Goal: Task Accomplishment & Management: Manage account settings

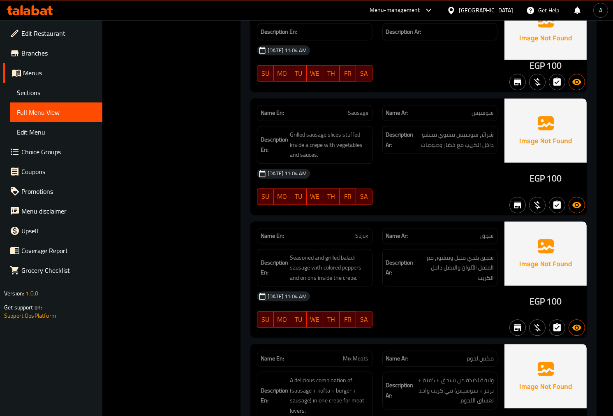
scroll to position [9169, 0]
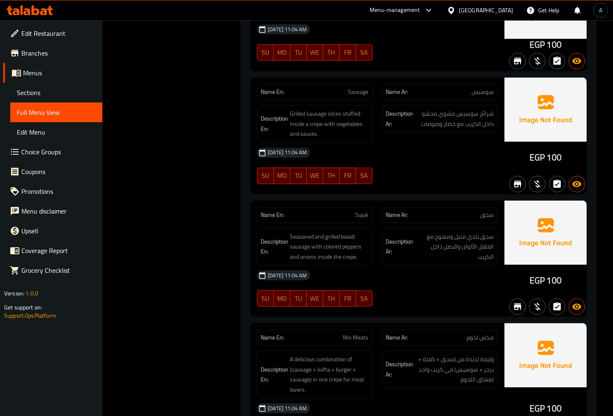
click at [481, 88] on span "سوسيس" at bounding box center [483, 92] width 22 height 9
copy span "سوسيس"
click at [487, 214] on div "Name Ar: سجق" at bounding box center [440, 215] width 115 height 16
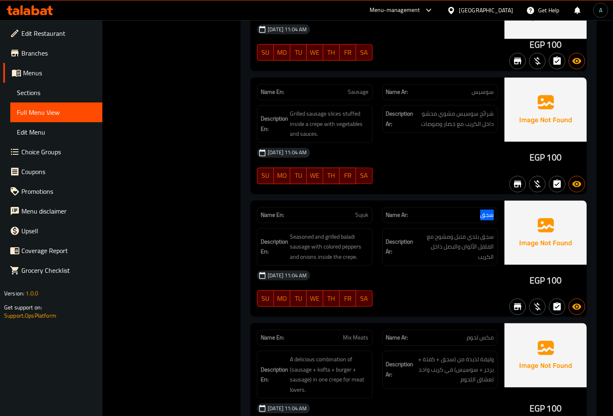
click at [487, 214] on div "Name Ar: سجق" at bounding box center [440, 215] width 115 height 16
copy span "سجق"
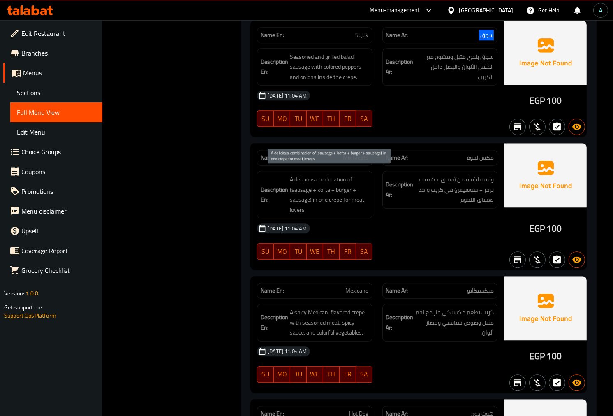
scroll to position [9353, 0]
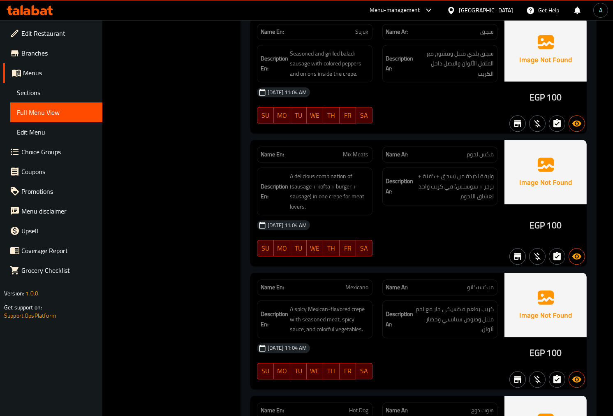
click at [353, 151] on span "Mix Meats" at bounding box center [357, 154] width 26 height 9
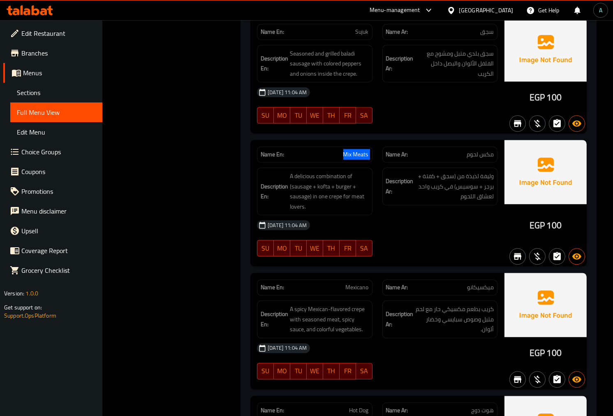
click at [353, 151] on span "Mix Meats" at bounding box center [357, 154] width 26 height 9
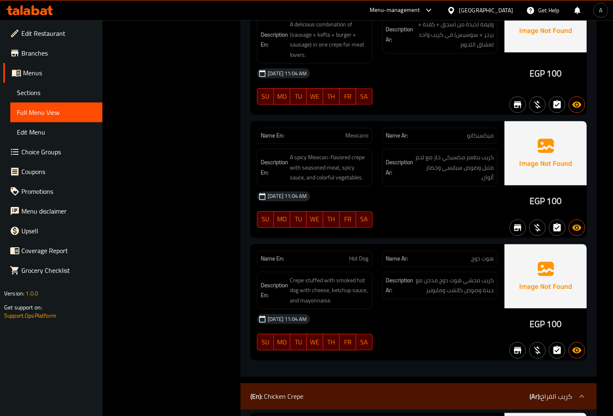
scroll to position [9535, 0]
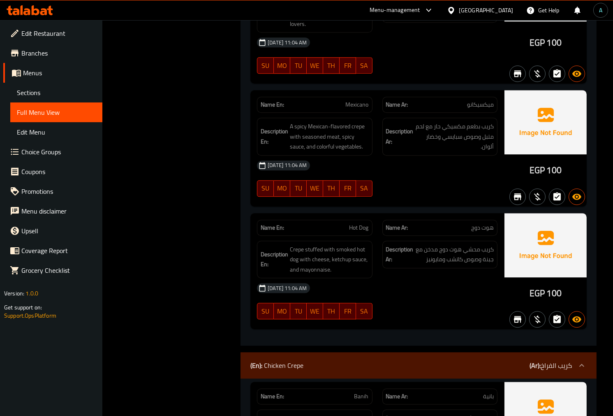
click at [487, 223] on span "هوت دوج" at bounding box center [482, 227] width 23 height 9
copy span "هوت دوج"
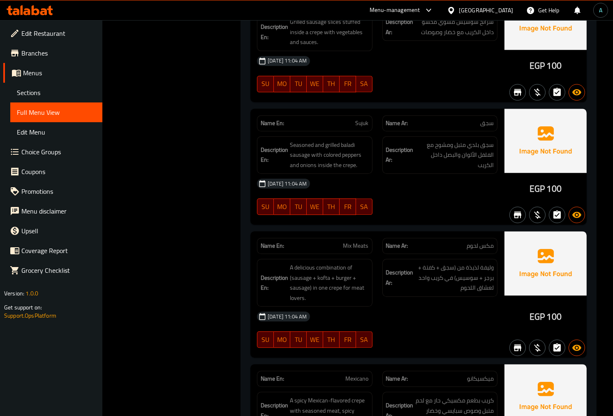
scroll to position [9169, 0]
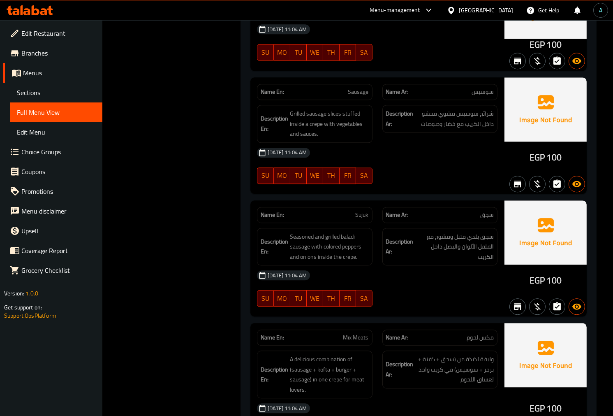
click at [483, 88] on span "سوسيس" at bounding box center [483, 92] width 22 height 9
copy span "سوسيس"
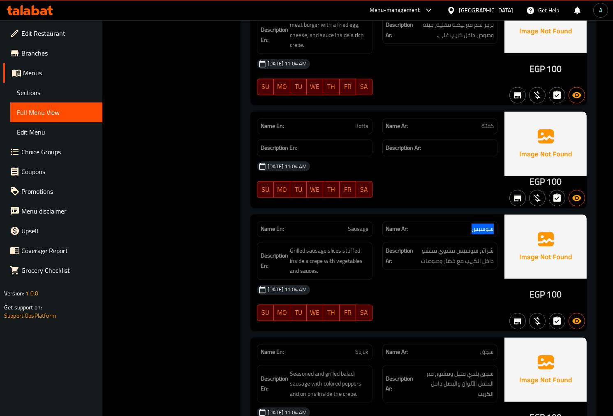
scroll to position [8987, 0]
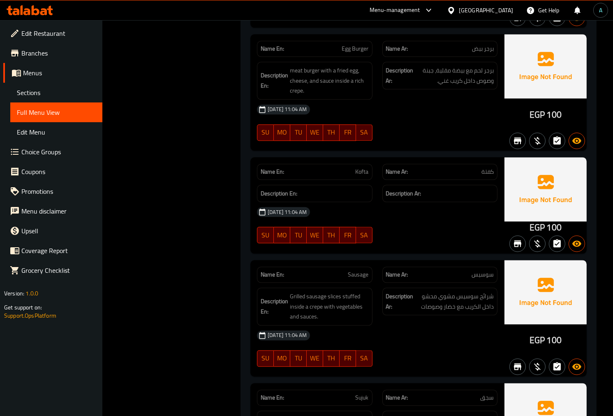
click at [363, 167] on span "Kofta" at bounding box center [362, 171] width 13 height 9
copy span "Kofta"
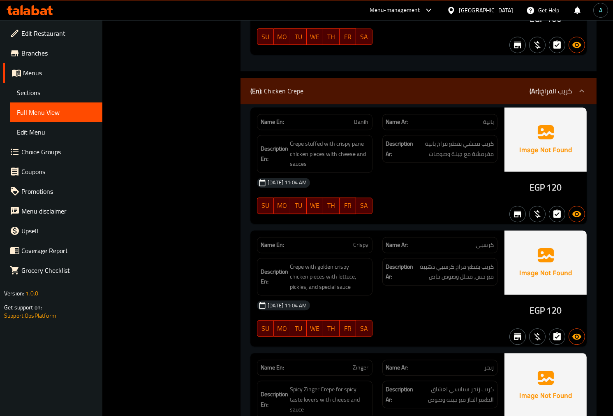
scroll to position [9855, 0]
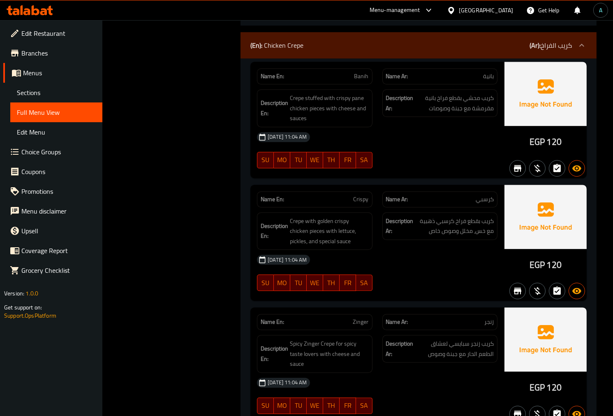
click at [369, 68] on div "Name En: Banih" at bounding box center [314, 76] width 115 height 16
click at [364, 72] on span "Banih" at bounding box center [362, 76] width 14 height 9
copy span "Banih"
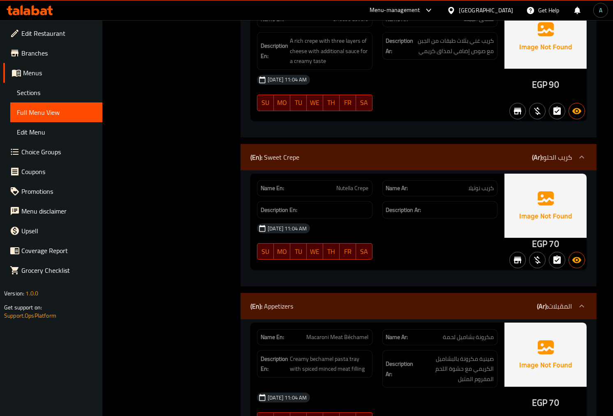
scroll to position [11227, 0]
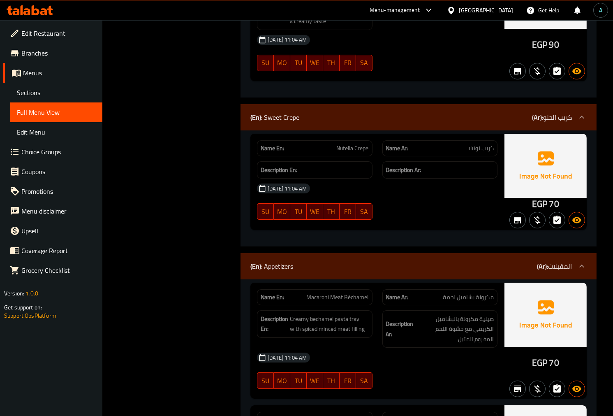
click at [347, 140] on div "Name En: Nutella Crepe" at bounding box center [314, 148] width 115 height 16
copy span "Nutella Crepe"
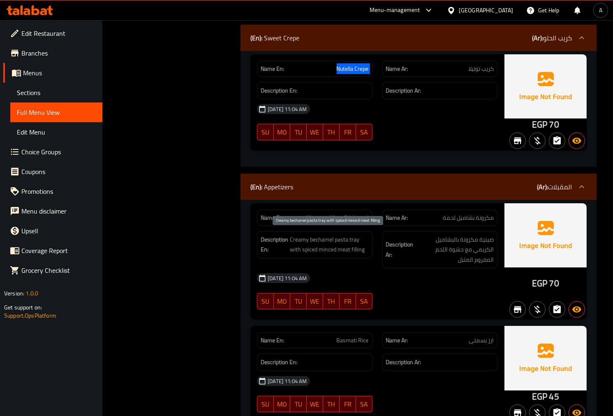
scroll to position [11181, 0]
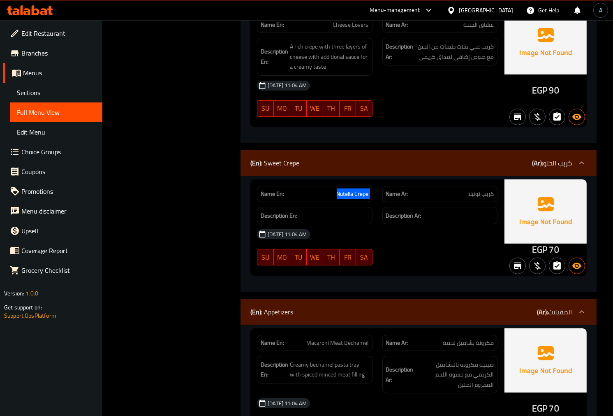
click at [350, 190] on span "Nutella Crepe" at bounding box center [353, 194] width 32 height 9
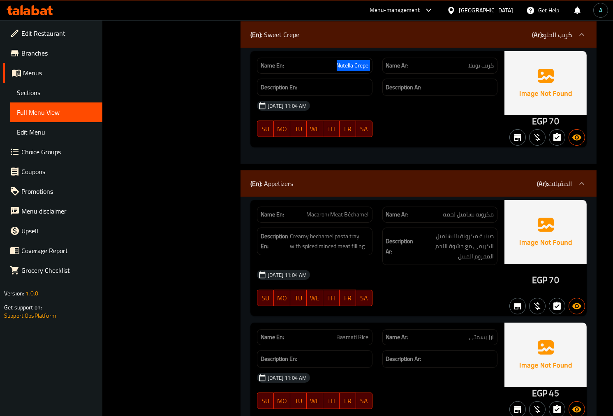
scroll to position [11318, 0]
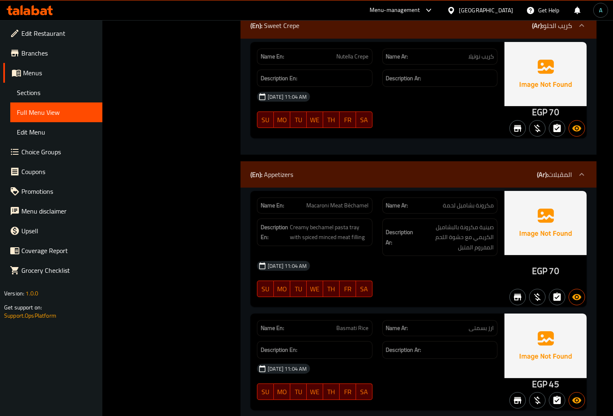
click at [359, 326] on span "Basmati Rice" at bounding box center [353, 328] width 32 height 9
copy span "Basmati Rice"
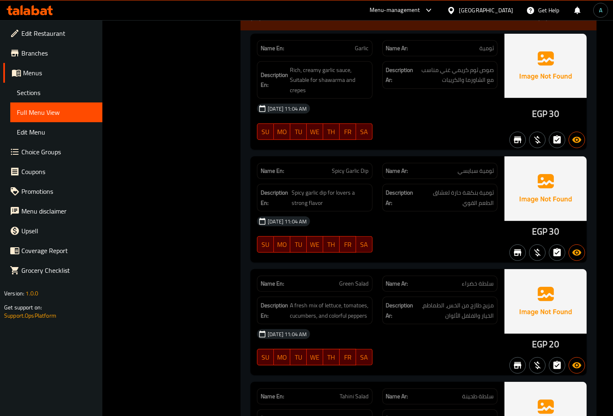
scroll to position [11775, 0]
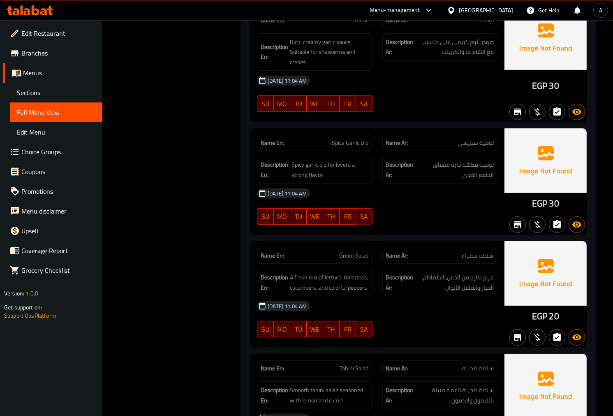
click at [345, 188] on div "01-10-2025 11:04 AM" at bounding box center [377, 193] width 251 height 20
click at [355, 143] on span "Spicy Garlic Dip" at bounding box center [350, 143] width 37 height 9
copy span "Spicy Garlic Dip"
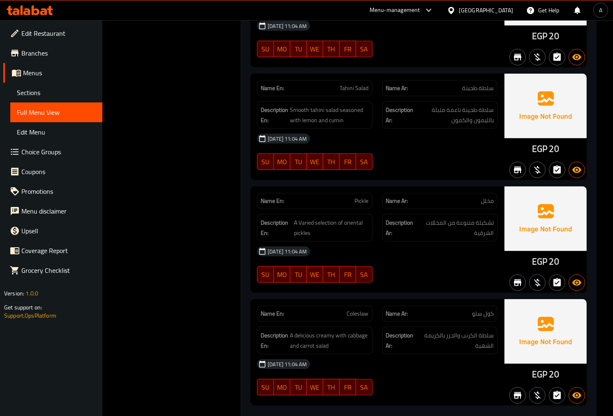
scroll to position [12075, 0]
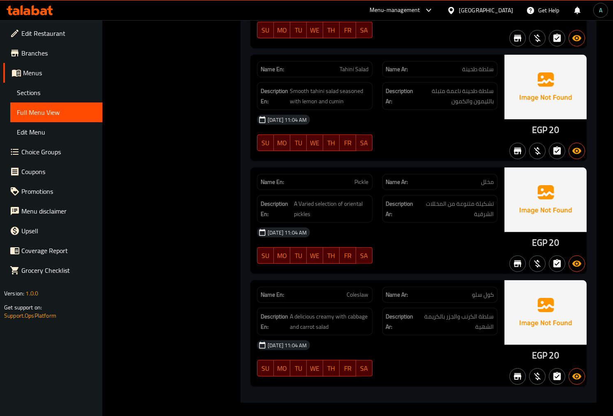
click at [353, 290] on span "Coleslaw" at bounding box center [358, 294] width 22 height 9
click at [365, 290] on span "Coleslaw" at bounding box center [358, 294] width 22 height 9
drag, startPoint x: 365, startPoint y: 288, endPoint x: 250, endPoint y: 341, distance: 126.6
click at [365, 290] on span "Coleslaw" at bounding box center [358, 294] width 22 height 9
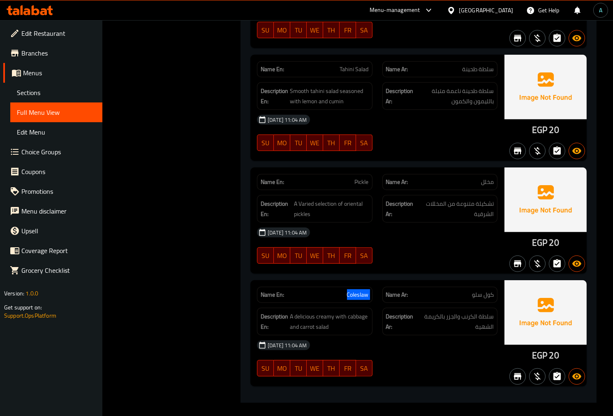
copy span "Coleslaw"
click at [355, 290] on span "Coleslaw" at bounding box center [358, 294] width 22 height 9
click at [280, 268] on div "Name En: Pickle Name Ar: مخلل Description En: A Varied selection of oriental pi…" at bounding box center [378, 220] width 254 height 106
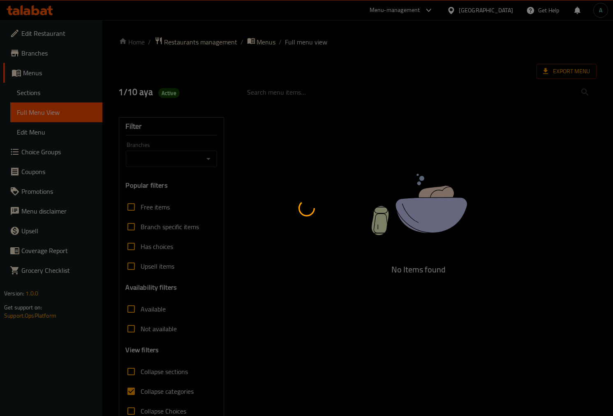
click at [46, 77] on div at bounding box center [306, 208] width 613 height 416
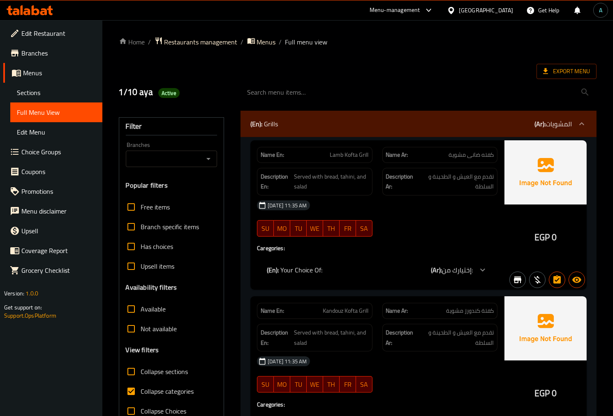
click at [51, 85] on link "Sections" at bounding box center [56, 93] width 92 height 20
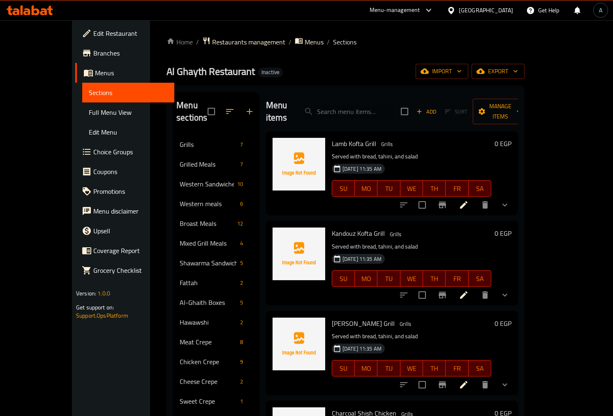
click at [362, 105] on input "search" at bounding box center [345, 112] width 97 height 14
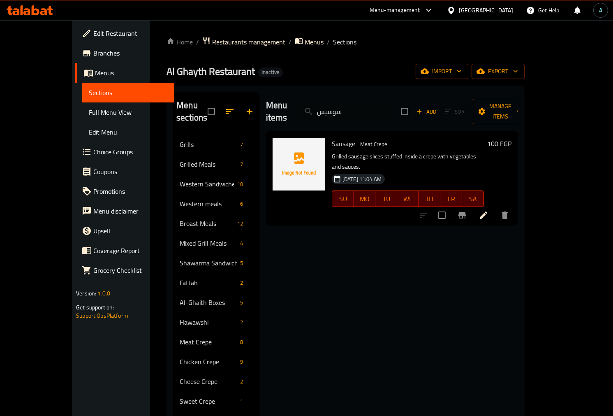
type input "سوسيس"
click at [495, 208] on li at bounding box center [483, 215] width 23 height 15
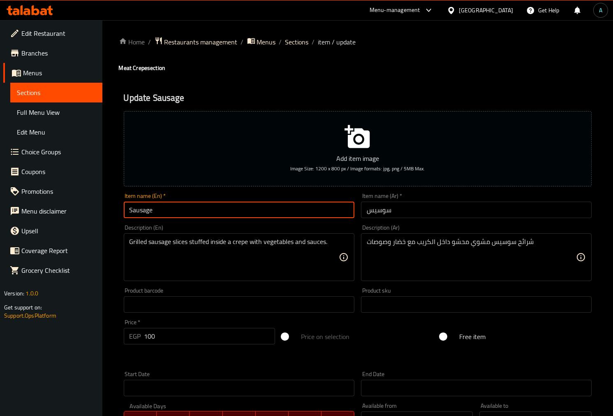
drag, startPoint x: 221, startPoint y: 215, endPoint x: 68, endPoint y: 215, distance: 152.6
click at [68, 215] on div "Edit Restaurant Branches Menus Sections Full Menu View Edit Menu Choice Groups …" at bounding box center [306, 300] width 613 height 561
type input "أخف"
type input "Hot dog"
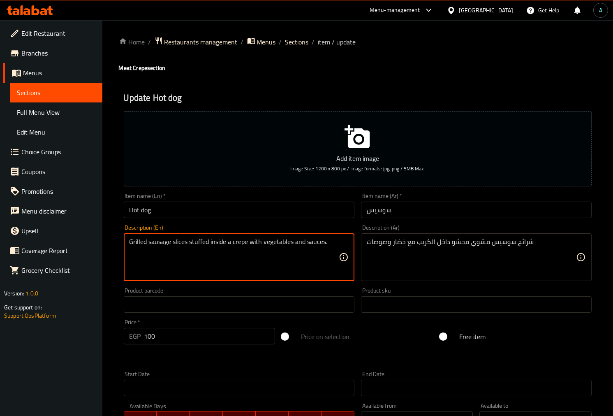
click at [157, 244] on textarea "Grilled sausage slices stuffed inside a crepe with vegetables and sauces." at bounding box center [234, 257] width 209 height 39
paste textarea "Hot dog"
type textarea "Grilled Hot dog slices stuffed inside a crepe with vegetables and sauces."
click at [225, 219] on div "Item name (En)   * Hot dog Item name (En) *" at bounding box center [239, 206] width 237 height 32
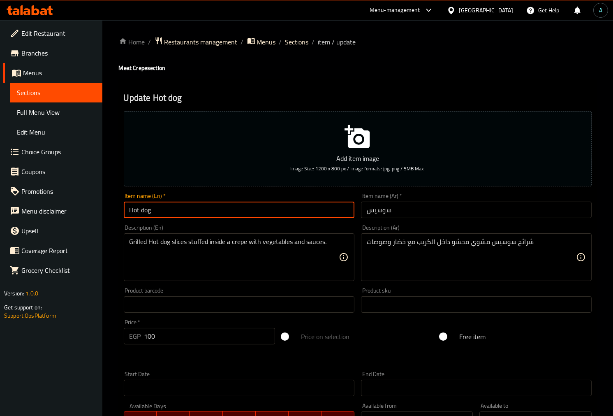
click at [230, 211] on input "Hot dog" at bounding box center [239, 210] width 231 height 16
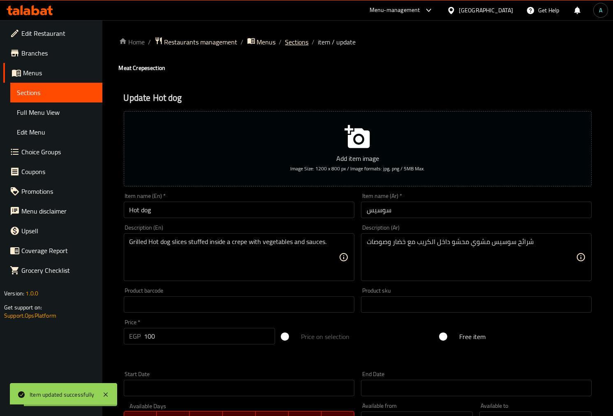
click at [295, 46] on span "Sections" at bounding box center [297, 42] width 23 height 10
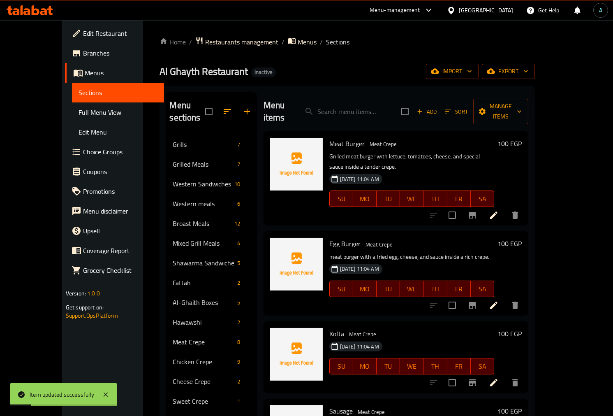
drag, startPoint x: 376, startPoint y: 97, endPoint x: 378, endPoint y: 103, distance: 6.3
click at [377, 98] on div "Menu items Add Sort Manage items" at bounding box center [396, 111] width 265 height 39
click at [378, 105] on input "search" at bounding box center [346, 112] width 97 height 14
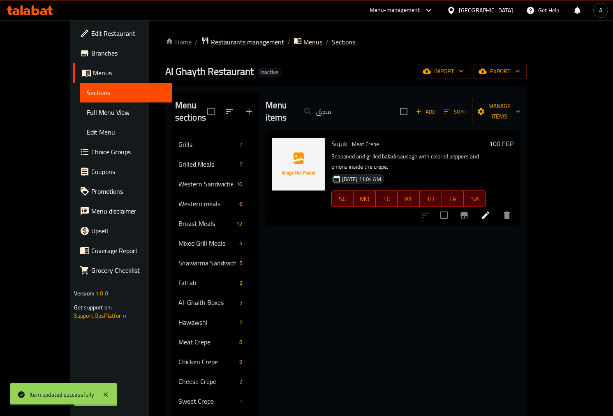
type input "سجق"
click at [497, 208] on li at bounding box center [485, 215] width 23 height 15
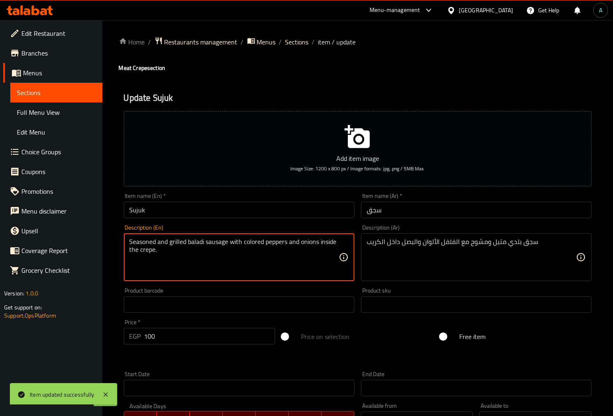
click at [146, 242] on textarea "Seasoned and grilled baladi sausage with colored peppers and onions inside the …" at bounding box center [234, 257] width 209 height 39
click at [216, 243] on textarea "Seasoned and grilled baladi sausage with colored peppers and onions inside the …" at bounding box center [234, 257] width 209 height 39
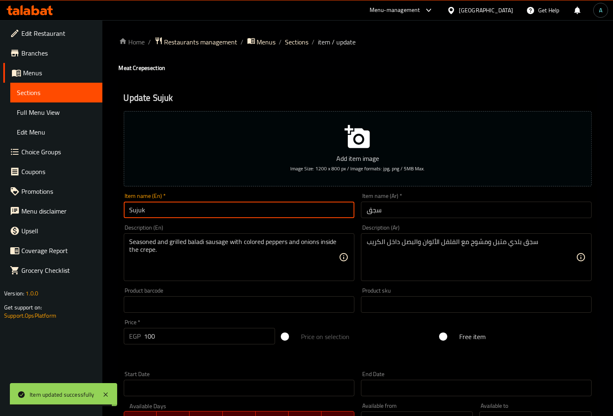
drag, startPoint x: 151, startPoint y: 209, endPoint x: 67, endPoint y: 211, distance: 84.0
click at [67, 211] on div "Edit Restaurant Branches Menus Sections Full Menu View Edit Menu Choice Groups …" at bounding box center [306, 300] width 613 height 561
paste input "sausage"
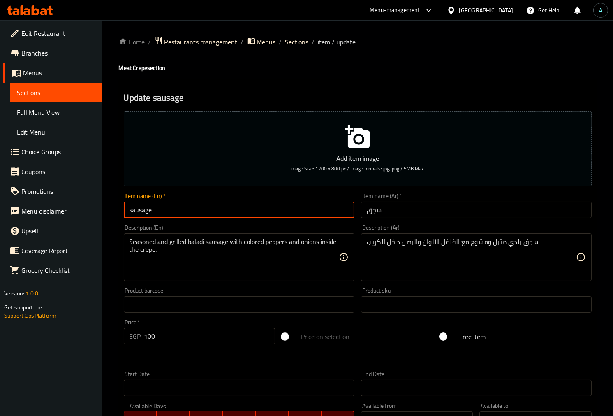
drag, startPoint x: 129, startPoint y: 210, endPoint x: 98, endPoint y: 212, distance: 30.9
click at [98, 212] on div "Edit Restaurant Branches Menus Sections Full Menu View Edit Menu Choice Groups …" at bounding box center [306, 300] width 613 height 561
click at [170, 210] on input "sausage" at bounding box center [239, 210] width 231 height 16
type input "sausage"
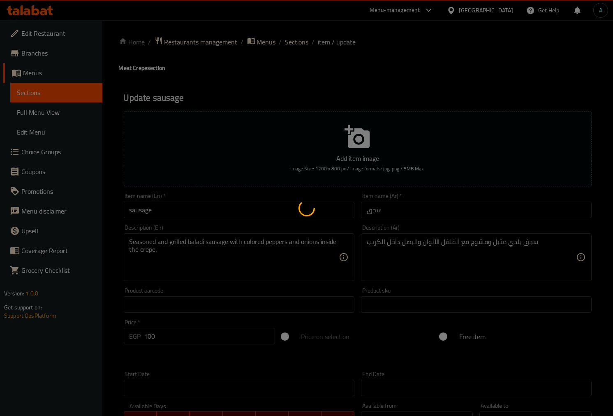
click at [302, 41] on div at bounding box center [306, 208] width 613 height 416
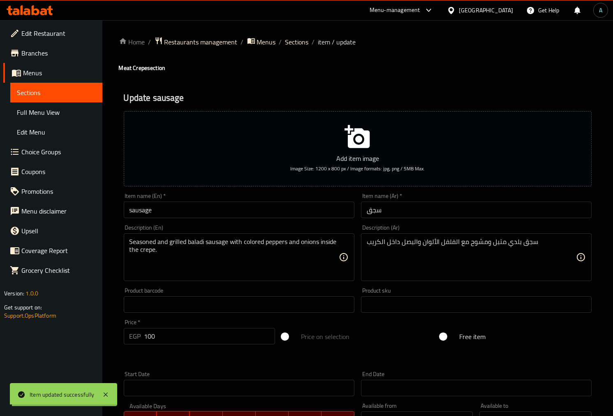
click at [302, 41] on span "Sections" at bounding box center [297, 42] width 23 height 10
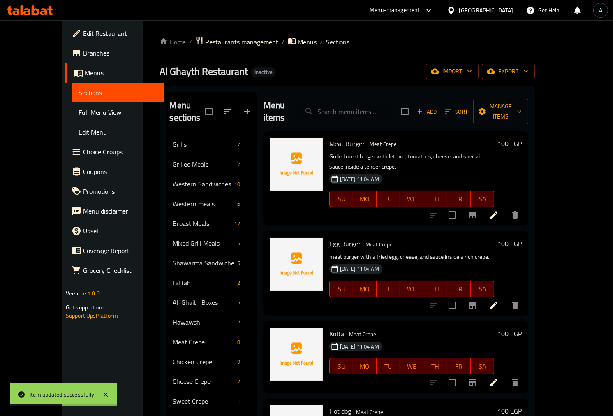
click at [382, 105] on input "search" at bounding box center [346, 112] width 97 height 14
paste input "Mix Meats"
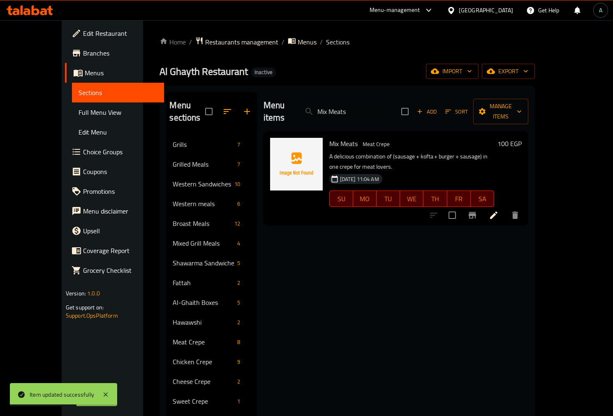
type input "Mix Meats"
click at [499, 210] on icon at bounding box center [494, 215] width 10 height 10
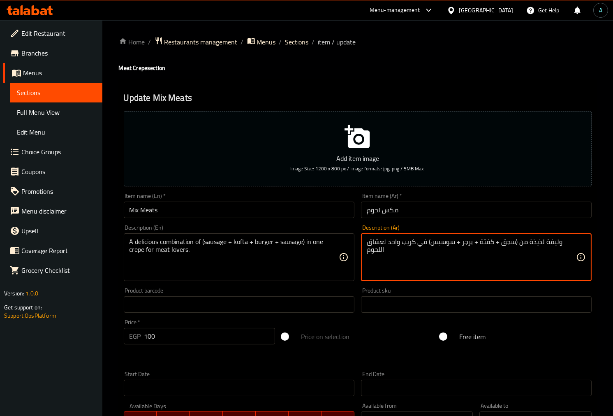
click at [447, 243] on textarea "وليفة لذيذة من (سجق + كفتة + برجر + سوسيس) في كريب واحد لعشاق اللحوم" at bounding box center [471, 257] width 209 height 39
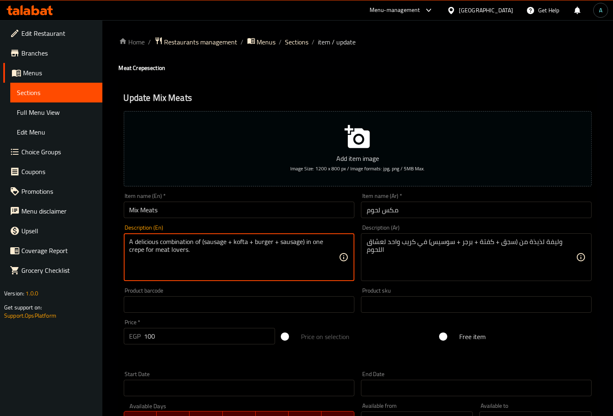
click at [289, 242] on textarea "A delicious combination of (sausage + kofta + burger + sausage) in one crepe fo…" at bounding box center [234, 257] width 209 height 39
type textarea "A delicious combination of (sausage + kofta + burger + Hot dog) in one crepe fo…"
click at [289, 212] on div "Home / Restaurants management / Menus / Sections / item / update Meat Crepe sec…" at bounding box center [358, 301] width 478 height 528
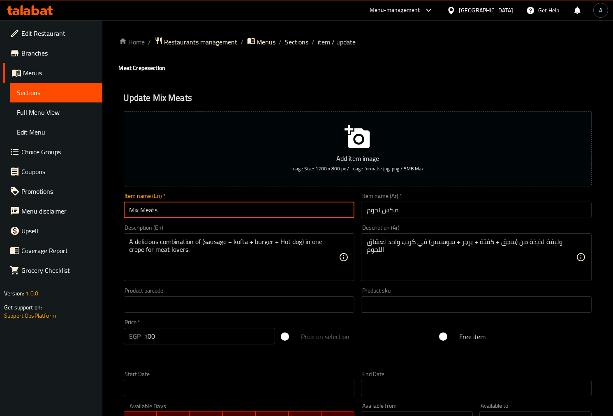
click at [302, 42] on span "Sections" at bounding box center [297, 42] width 23 height 10
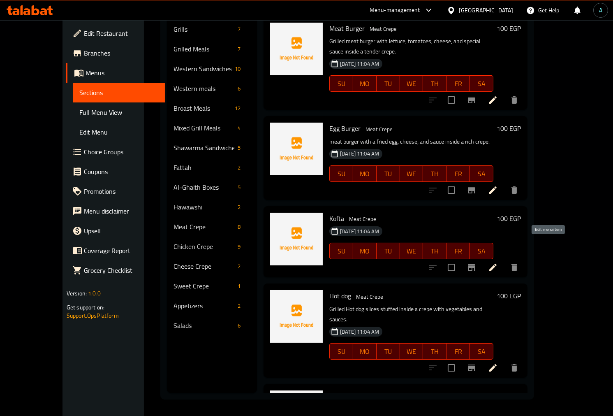
click at [498, 262] on icon at bounding box center [493, 267] width 10 height 10
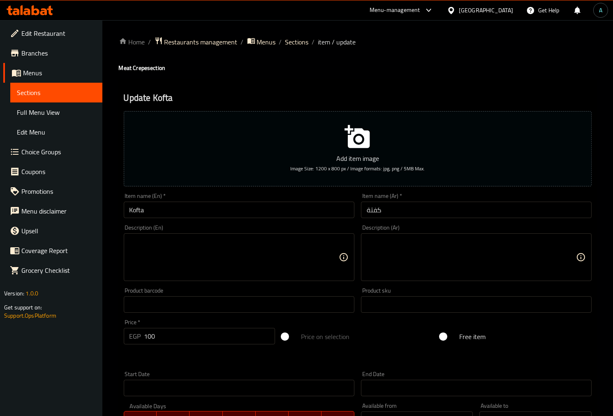
click at [282, 262] on textarea at bounding box center [234, 257] width 209 height 39
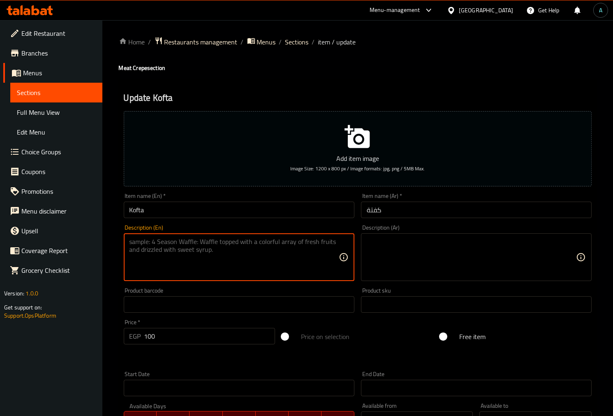
paste textarea "Made with tender and seasoned kofta balls, cheese and vegetables, all wrapped i…"
type textarea "Made with tender and seasoned kofta balls, cheese and vegetables, all wrapped i…"
click at [444, 258] on textarea at bounding box center [471, 257] width 209 height 39
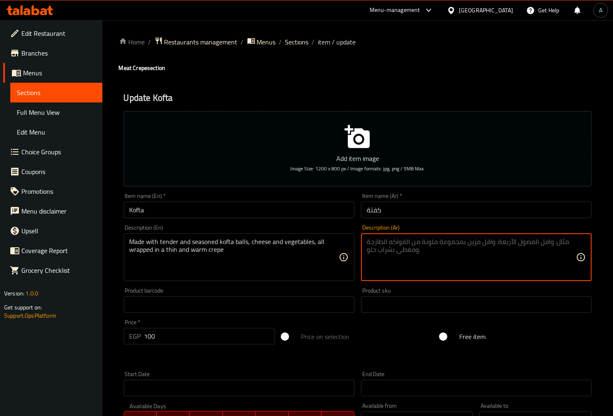
paste textarea "محضرة من كرات الكفتة الطرية والمتبلة والجبن والخضروات ملفوفة في كريب رقيق ودافئ"
click at [393, 261] on textarea "محضرة من كرات الكفتة الطرية والمتبلة والجبن والخضروات ملفوفة في كريب رقيق ودافئ" at bounding box center [471, 257] width 209 height 39
click at [411, 260] on textarea "محضرة من كرات الكفتة الطرية والمتبلة والجبن والخضروات ملفوفة في كريب رقيق ودافئ" at bounding box center [471, 257] width 209 height 39
drag, startPoint x: 458, startPoint y: 260, endPoint x: 319, endPoint y: 231, distance: 142.6
click at [319, 231] on div "Add item image Image Size: 1200 x 800 px / Image formats: jpg, png / 5MB Max. I…" at bounding box center [358, 285] width 475 height 355
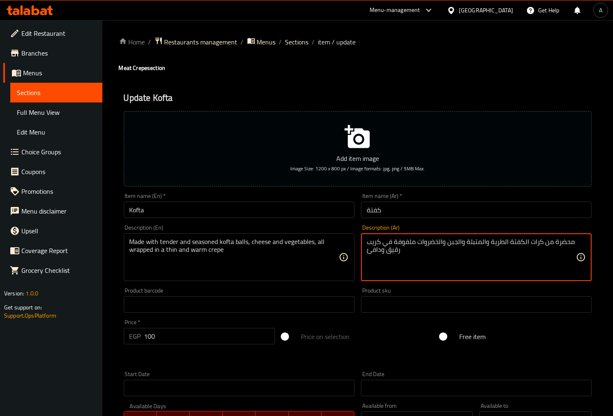
click at [422, 260] on textarea "محضرة من كرات الكفتة الطرية والمتبلة والجبن والخضروات ملفوفة في كريب رقيق ودافئ" at bounding box center [471, 257] width 209 height 39
type textarea "محضرة من كرات الكفتة الطرية والمتبلة والجبن والخضروات ملفوفة في كريب رقيق ودافئ"
click at [277, 213] on input "Kofta" at bounding box center [239, 210] width 231 height 16
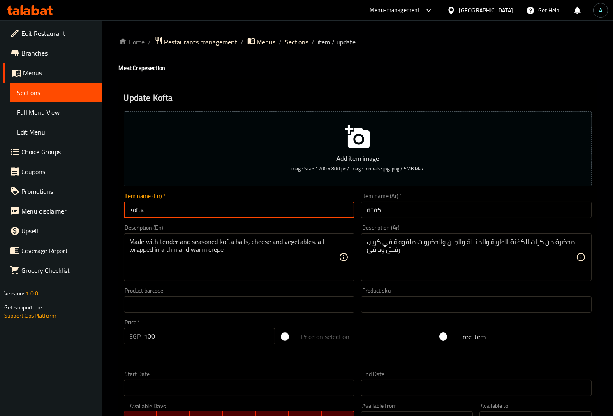
click at [293, 42] on span "Sections" at bounding box center [297, 42] width 23 height 10
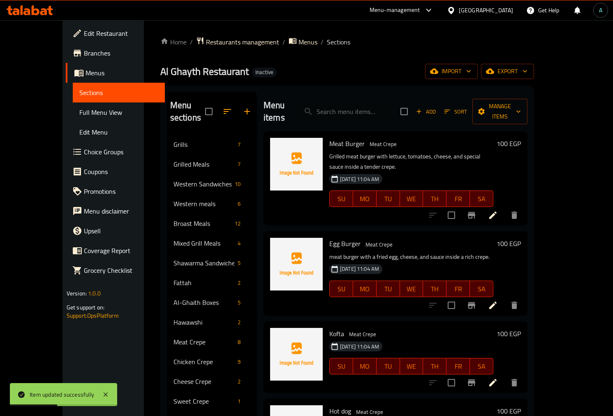
click at [330, 327] on span "Kofta" at bounding box center [337, 333] width 15 height 12
copy h6 "Kofta"
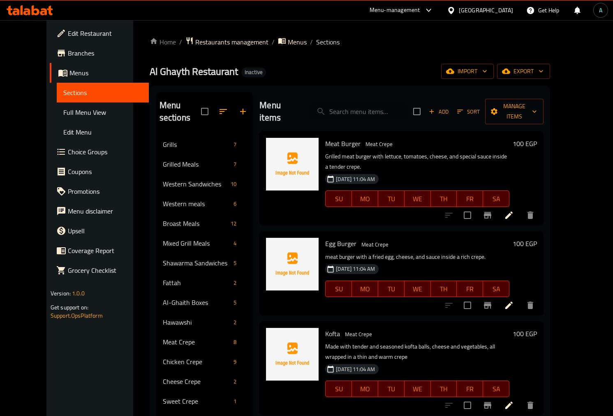
click at [374, 105] on input "search" at bounding box center [358, 112] width 97 height 14
paste input "Banih"
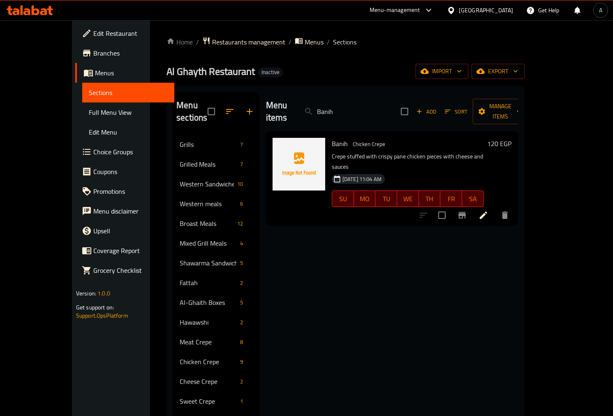
type input "Banih"
click at [495, 208] on li at bounding box center [483, 215] width 23 height 15
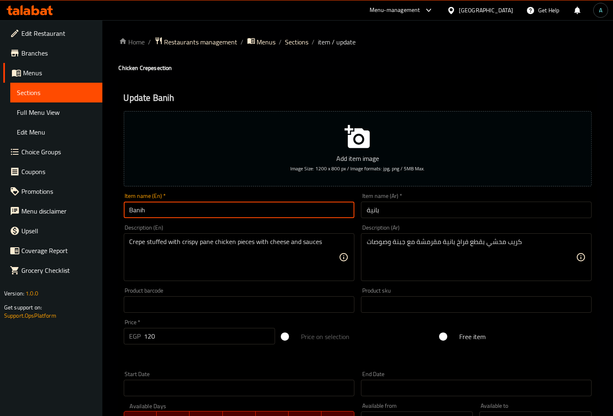
drag, startPoint x: 179, startPoint y: 218, endPoint x: 69, endPoint y: 218, distance: 110.3
click at [69, 218] on div "Edit Restaurant Branches Menus Sections Full Menu View Edit Menu Choice Groups …" at bounding box center [306, 300] width 613 height 561
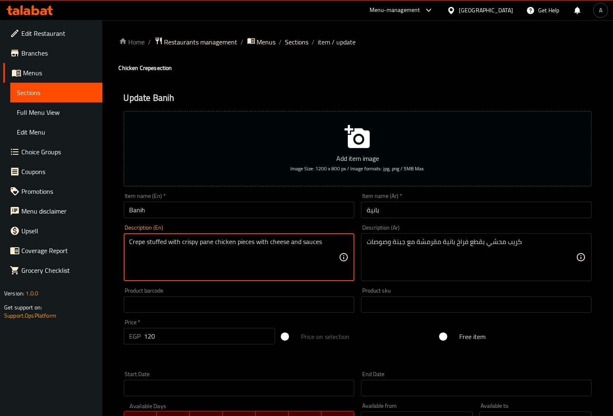
click at [206, 240] on textarea "Crepe stuffed with crispy pane chicken pieces with cheese and sauces" at bounding box center [234, 257] width 209 height 39
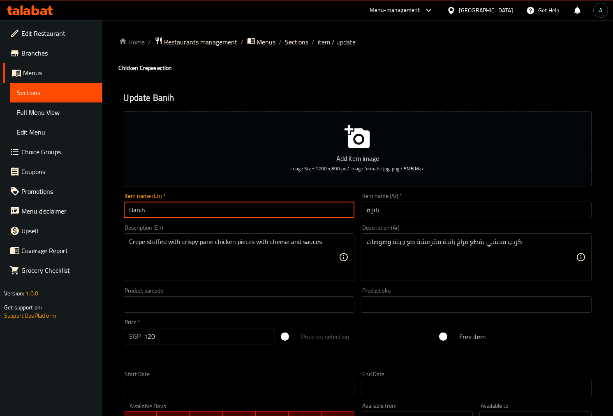
drag, startPoint x: 165, startPoint y: 210, endPoint x: 19, endPoint y: 194, distance: 146.5
click at [19, 194] on div "Edit Restaurant Branches Menus Sections Full Menu View Edit Menu Choice Groups …" at bounding box center [306, 300] width 613 height 561
paste input "pane"
type input "pane"
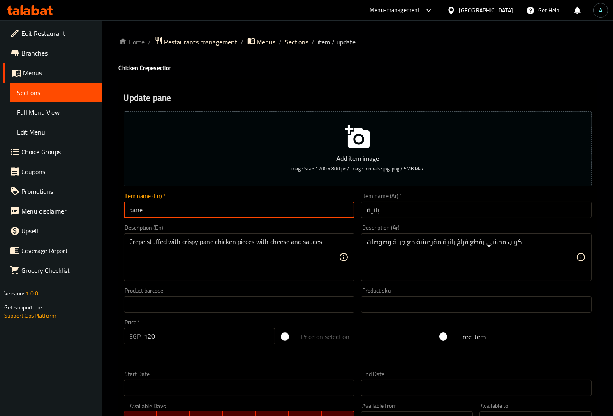
click at [176, 214] on input "pane" at bounding box center [239, 210] width 231 height 16
click at [299, 39] on span "Sections" at bounding box center [297, 42] width 23 height 10
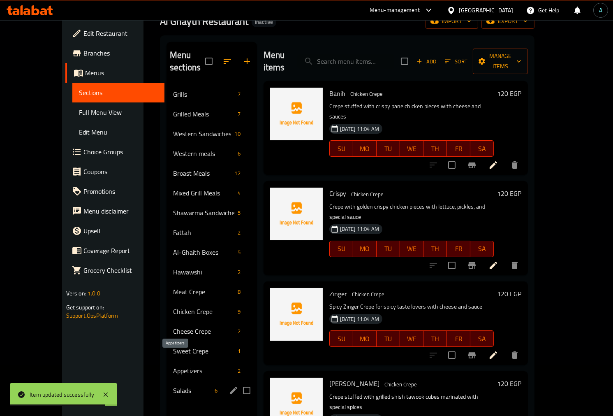
scroll to position [91, 0]
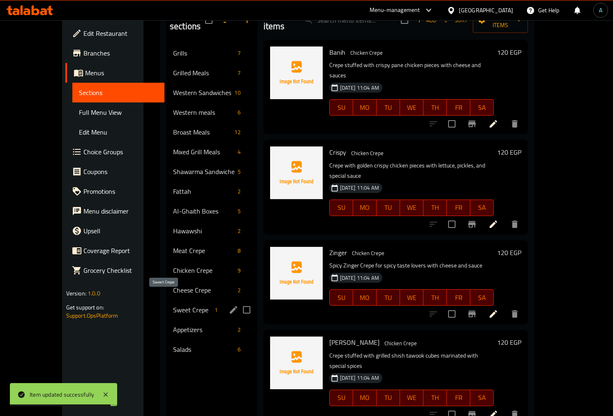
click at [173, 305] on span "Sweet Crepe" at bounding box center [192, 310] width 38 height 10
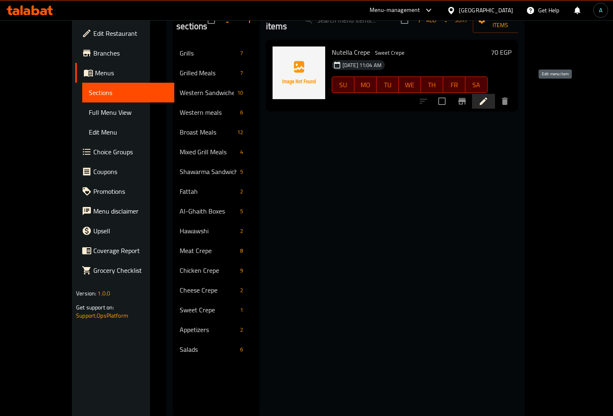
click at [488, 98] on icon at bounding box center [483, 101] width 7 height 7
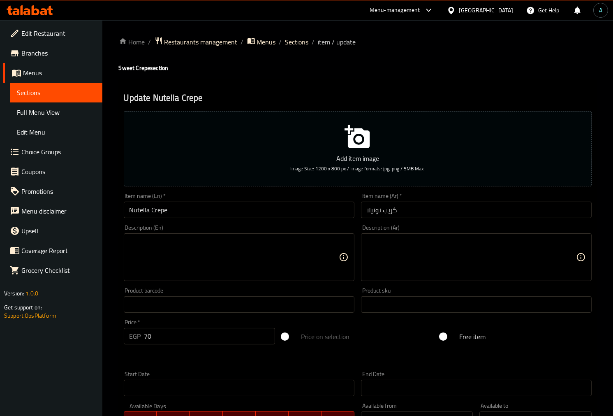
click at [195, 259] on textarea at bounding box center [234, 257] width 209 height 39
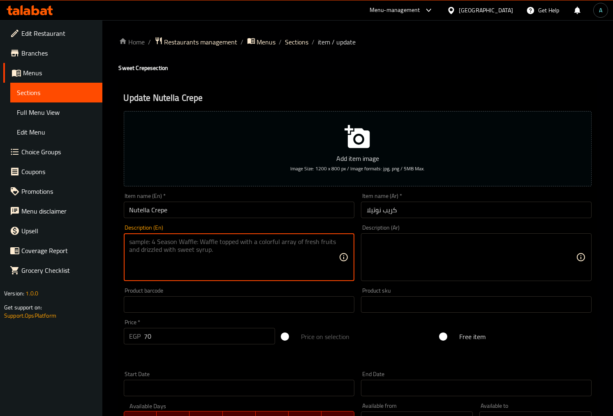
paste textarea "Nutella in a warm and thin crepe"
type textarea "Nutella in a warm and thin crepe"
click at [411, 260] on textarea at bounding box center [471, 257] width 209 height 39
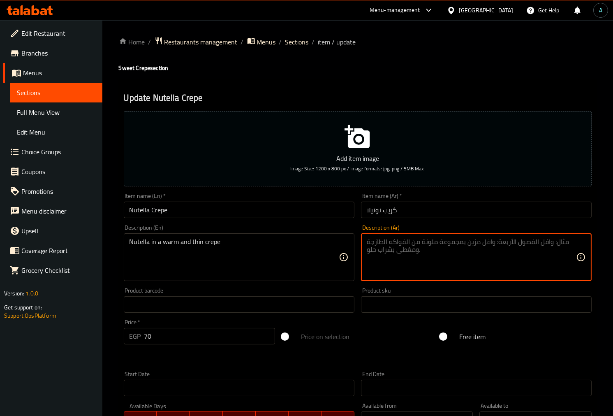
paste textarea "نوتيلا في كريب دافئ ورقيق."
type textarea "نوتيلا في كريب دافئ ورقيق."
click at [276, 216] on input "Nutella Crepe" at bounding box center [239, 210] width 231 height 16
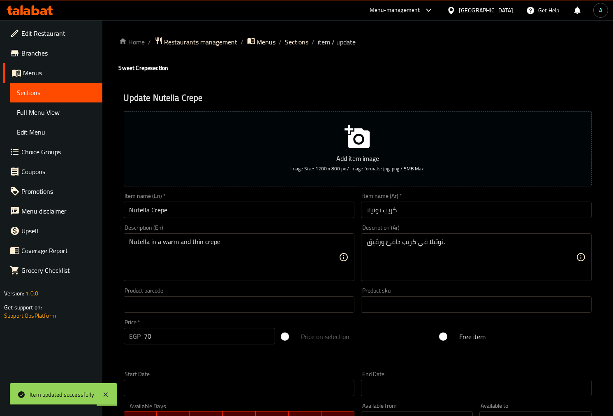
click at [301, 38] on span "Sections" at bounding box center [297, 42] width 23 height 10
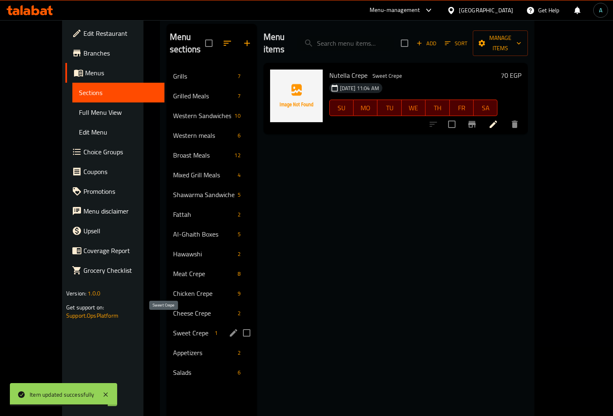
scroll to position [115, 0]
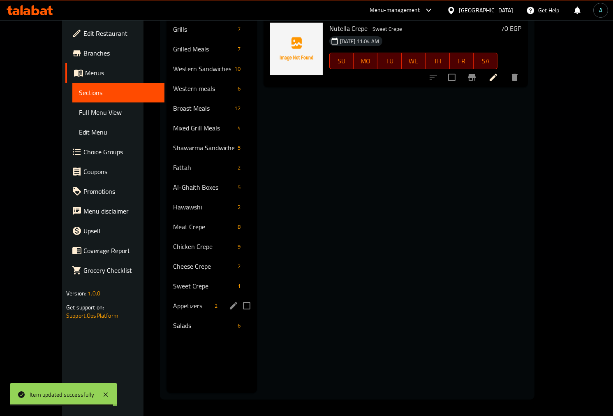
click at [167, 300] on div "Appetizers 2" at bounding box center [212, 306] width 91 height 20
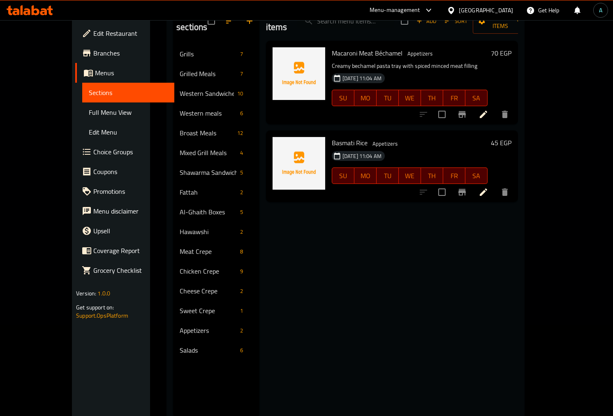
scroll to position [23, 0]
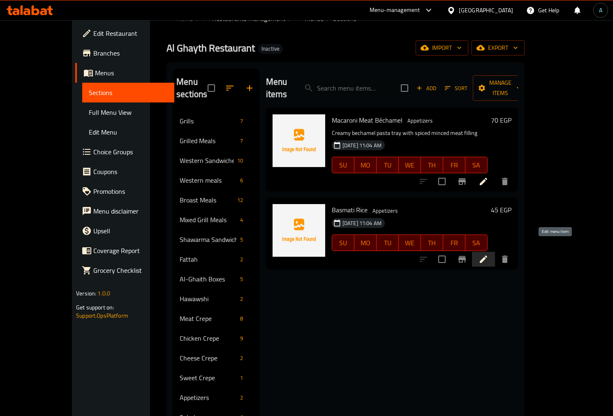
click at [489, 254] on icon at bounding box center [484, 259] width 10 height 10
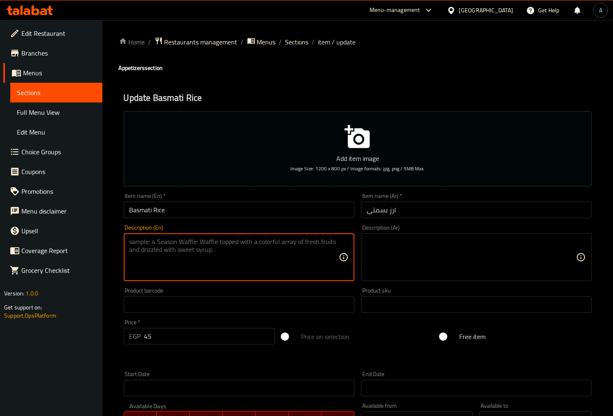
click at [223, 243] on textarea at bounding box center [234, 257] width 209 height 39
paste textarea "Basmati rice, Water, Salt"
type textarea "Basmati rice, Water, Salt"
click at [436, 260] on textarea at bounding box center [471, 257] width 209 height 39
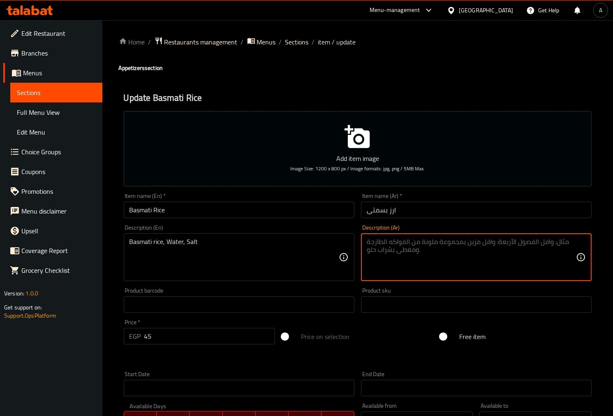
paste textarea "رز بسمتي، ماء، ملح"
type textarea "رز بسمتي، ماء، ملح"
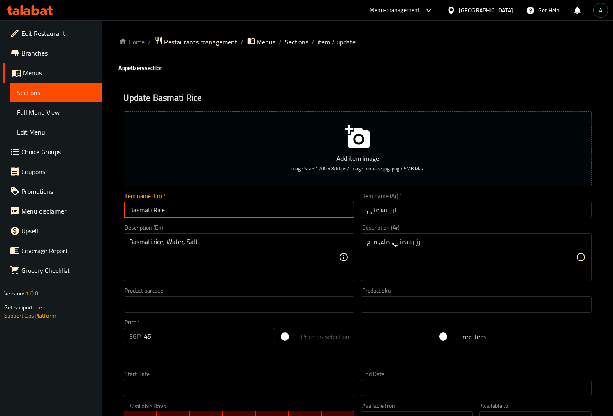
click at [272, 211] on input "Basmati Rice" at bounding box center [239, 210] width 231 height 16
click at [156, 211] on input "Basmati Rice" at bounding box center [239, 210] width 231 height 16
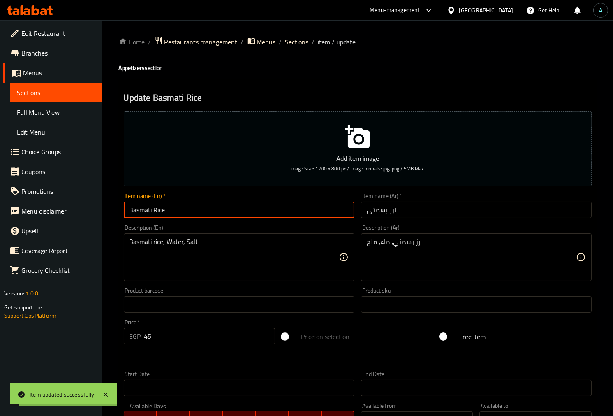
type input "Basmati Rice"
click at [298, 44] on span "Sections" at bounding box center [297, 42] width 23 height 10
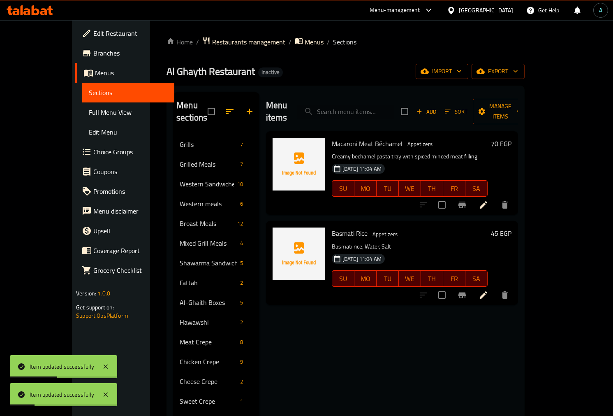
click at [360, 109] on input "search" at bounding box center [345, 112] width 97 height 14
paste input "صوص مصنوع من الفلفل الأحمر، خل، ماء، زيت فول الصويا، ملح وثوم"
type input "صوص مصنوع من الفلفل الأحمر، خل، ماء، زيت فول الصويا، ملح وثوم"
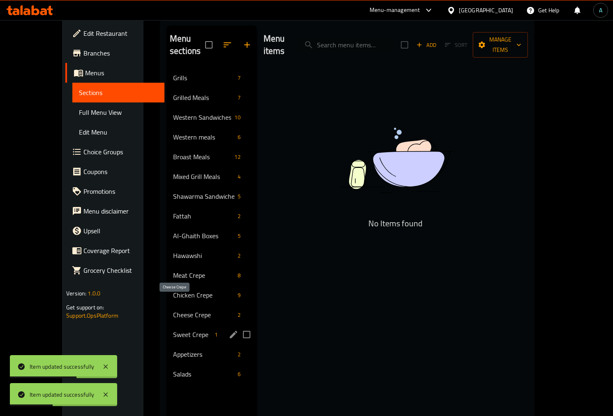
scroll to position [115, 0]
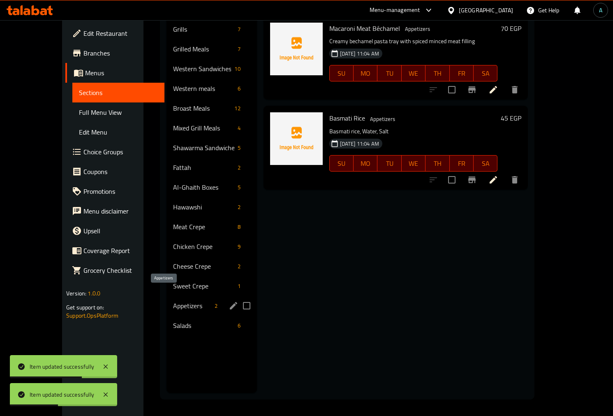
click at [167, 296] on div "Appetizers 2" at bounding box center [212, 306] width 91 height 20
click at [173, 321] on span "Salads" at bounding box center [192, 326] width 38 height 10
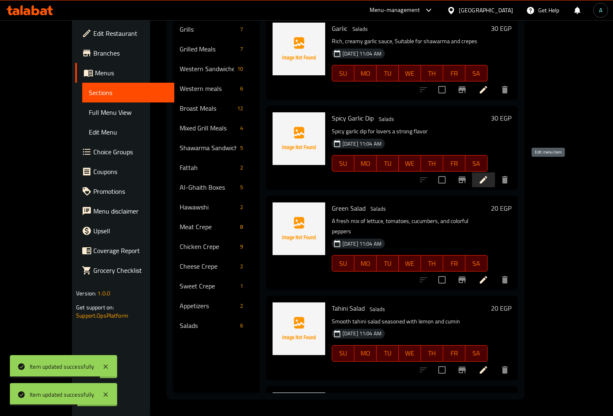
click at [488, 176] on icon at bounding box center [483, 179] width 7 height 7
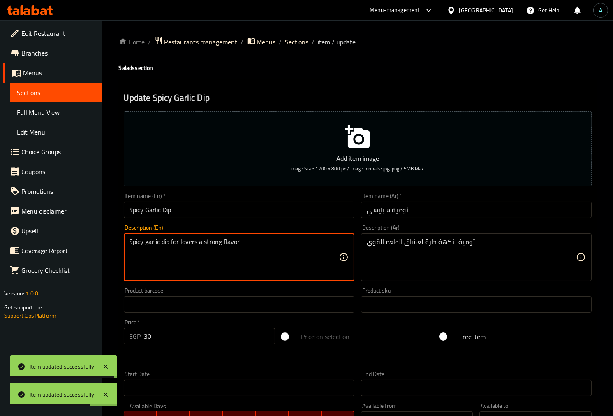
drag, startPoint x: 239, startPoint y: 246, endPoint x: 48, endPoint y: 246, distance: 190.9
paste textarea "صوص مصنوع من الفلفل الأحمر، خل، ماء، زيت فول الصويا، ملح وثوم"
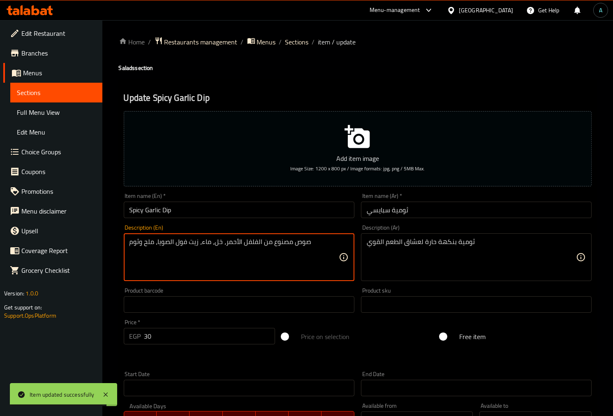
drag, startPoint x: 313, startPoint y: 247, endPoint x: -122, endPoint y: 247, distance: 435.3
paste textarea "Dip Made with Red Pepper, Distilled Vinegar, Water, Soybean Oil, Salt, Garlic"
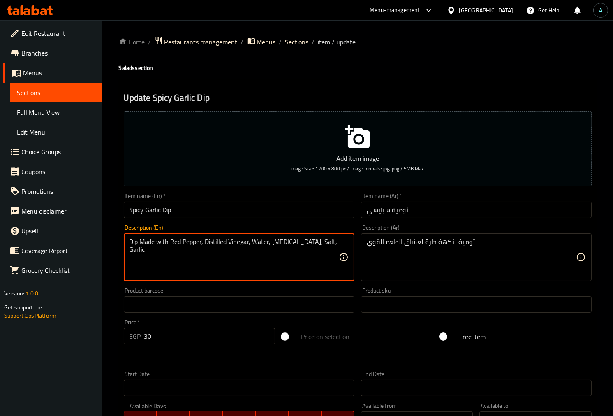
type textarea "Dip Made with Red Pepper, Distilled Vinegar, Water, Soybean Oil, Salt, Garlic"
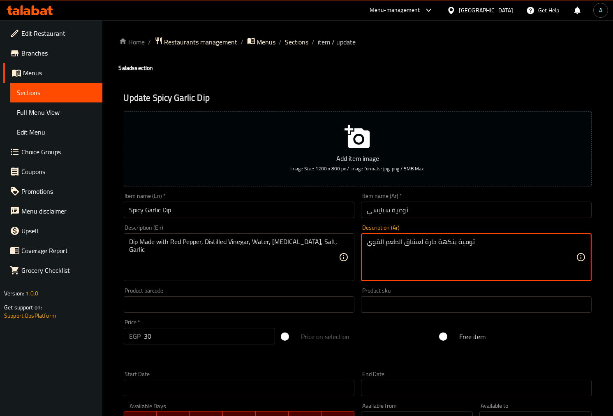
drag, startPoint x: 376, startPoint y: 244, endPoint x: 119, endPoint y: 244, distance: 256.7
paste textarea "Dip Made with Red Pepper, Distilled Vinegar, Water, Soybean Oil, Salt, Garlic"
click at [439, 246] on textarea "Dip Made with Red Pepper, Distilled Vinegar, Water, Soybean Oil, Salt, Garlic" at bounding box center [471, 257] width 209 height 39
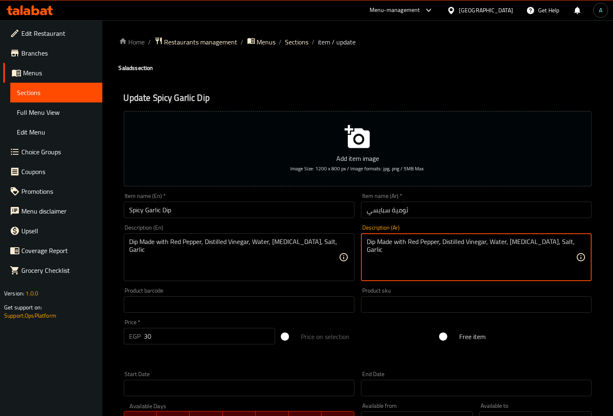
paste textarea "صوص مصنوع من الفلفل الأحمر، خل، ماء، زيت فول الصويا، ملح وثوم"
type textarea "صوص مصنوع من الفلفل الأحمر، خل، ماء، زيت فول الصويا، ملح وثوم"
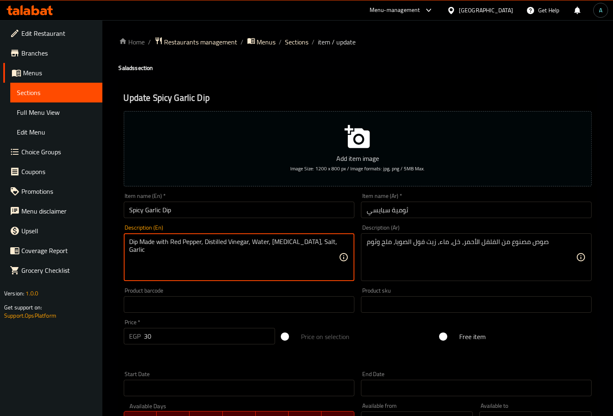
click at [269, 220] on div "Item name (En)   * Spicy Garlic Dip Item name (En) *" at bounding box center [239, 206] width 237 height 32
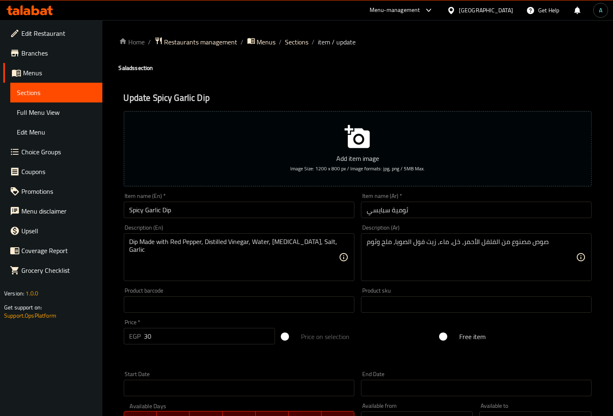
click at [270, 214] on input "Spicy Garlic Dip" at bounding box center [239, 210] width 231 height 16
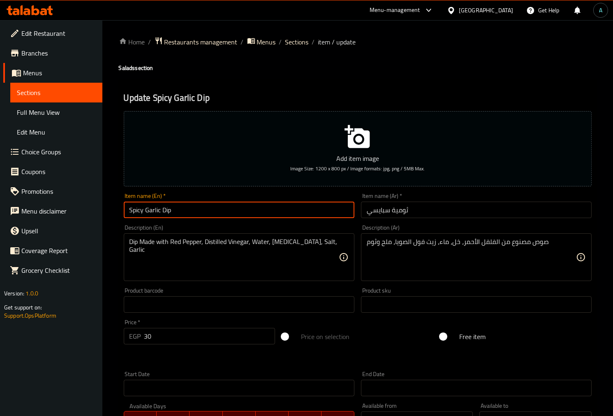
drag, startPoint x: 233, startPoint y: 214, endPoint x: 25, endPoint y: 212, distance: 208.2
click at [25, 212] on div "Edit Restaurant Branches Menus Sections Full Menu View Edit Menu Choice Groups …" at bounding box center [306, 300] width 613 height 561
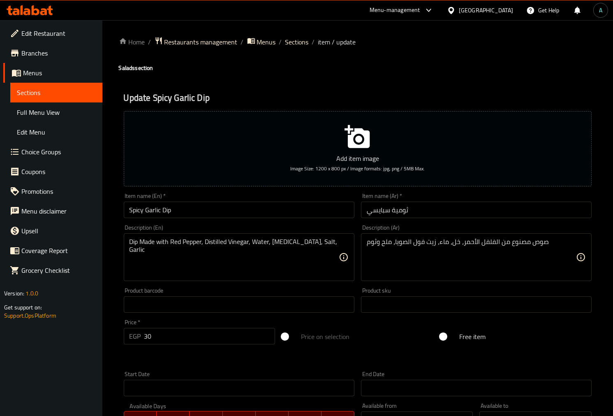
drag, startPoint x: 317, startPoint y: 77, endPoint x: 217, endPoint y: 52, distance: 102.7
click at [317, 77] on div "Home / Restaurants management / Menus / Sections / item / update Salads section…" at bounding box center [358, 301] width 478 height 528
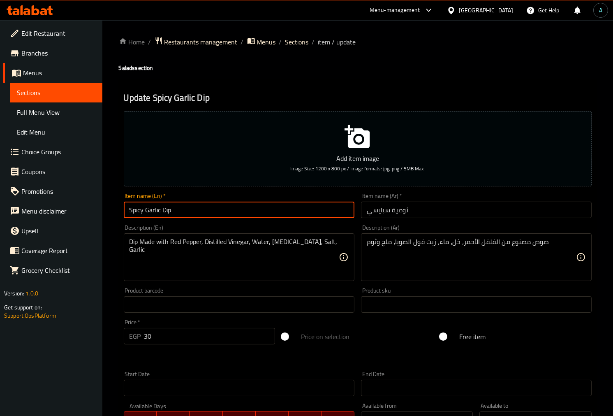
click at [245, 213] on input "Spicy Garlic Dip" at bounding box center [239, 210] width 231 height 16
click at [287, 45] on span "Sections" at bounding box center [297, 42] width 23 height 10
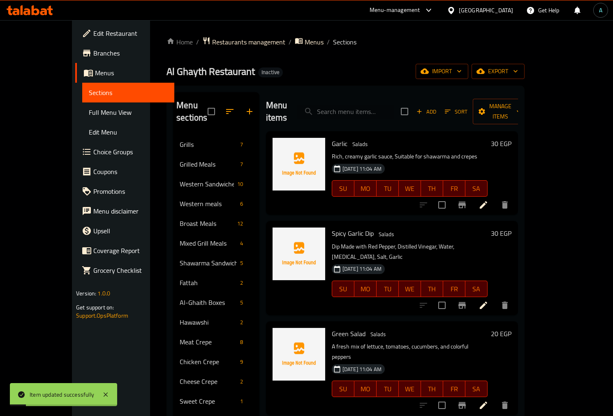
click at [372, 105] on input "search" at bounding box center [345, 112] width 97 height 14
paste input "Coleslaw"
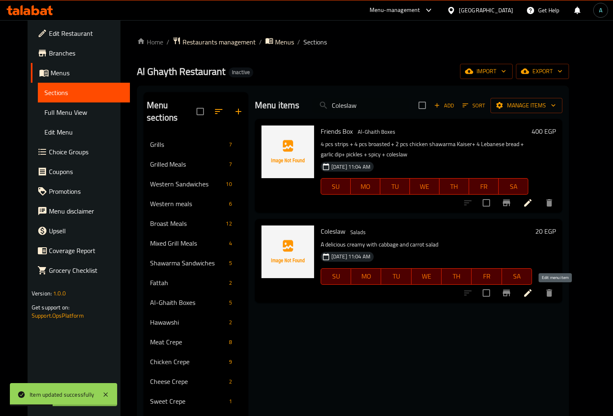
type input "Coleslaw"
click at [532, 293] on icon at bounding box center [528, 292] width 7 height 7
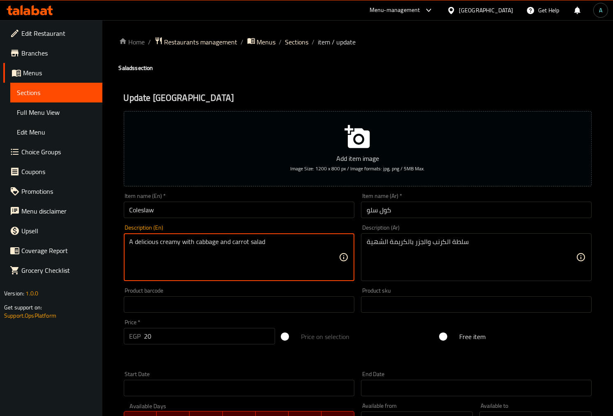
drag, startPoint x: 134, startPoint y: 243, endPoint x: 194, endPoint y: 243, distance: 60.5
click at [135, 245] on textarea "A delicious creamy with cabbage and carrot salad" at bounding box center [234, 257] width 209 height 39
drag, startPoint x: 129, startPoint y: 243, endPoint x: 193, endPoint y: 249, distance: 64.5
click at [193, 249] on textarea "A delicious creamy with cabbage and carrot salad" at bounding box center [234, 257] width 209 height 39
click at [259, 238] on textarea "cabbage and carrot salad" at bounding box center [234, 257] width 209 height 39
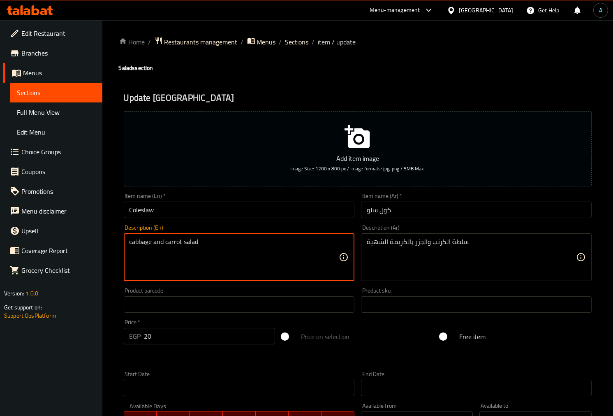
paste textarea "A delicious creamy with"
click at [256, 244] on textarea "cabbage and carrot salad A delicious creamy with" at bounding box center [234, 257] width 209 height 39
click at [206, 243] on textarea "cabbage and carrot salad A delicious creamy" at bounding box center [234, 257] width 209 height 39
paste textarea "with"
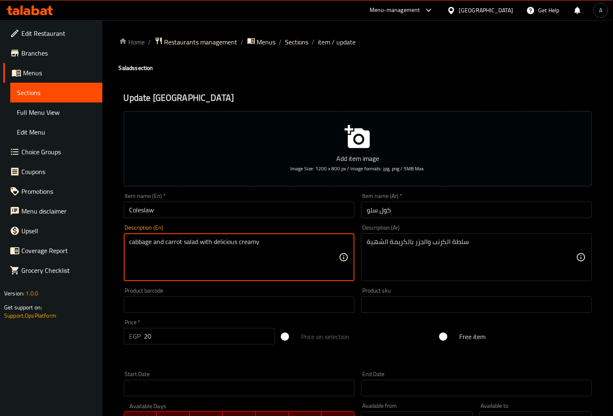
click at [260, 242] on textarea "cabbage and carrot salad with delicious creamy" at bounding box center [234, 257] width 209 height 39
click at [226, 241] on textarea "cabbage and carrot salad with delicious cream" at bounding box center [234, 257] width 209 height 39
type textarea "cabbage and carrot salad with cream"
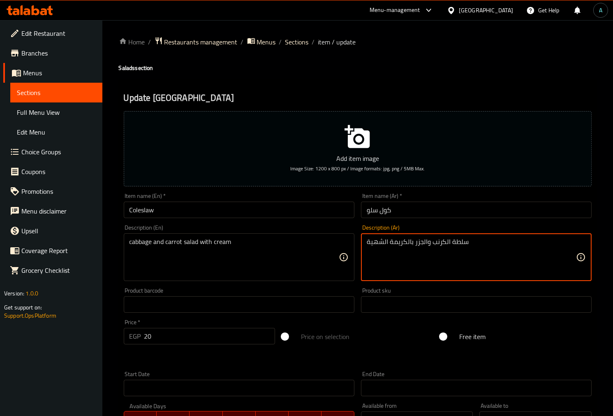
click at [379, 240] on textarea "سلطة الكرنب والجزر بالكريمة الشهية" at bounding box center [471, 257] width 209 height 39
type textarea "سلطة الكرنب والجزر بالكريمة"
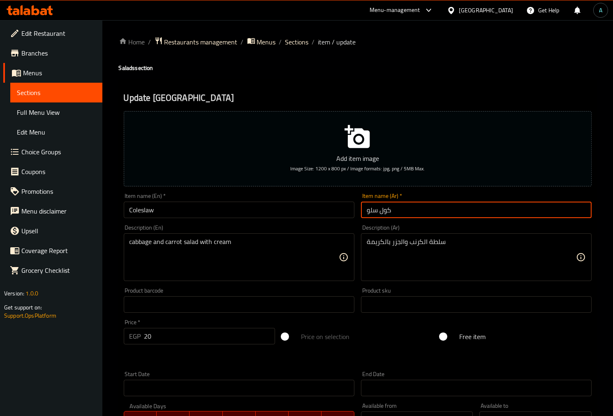
click at [424, 212] on input "كول سلو" at bounding box center [476, 210] width 231 height 16
click at [306, 42] on span "Sections" at bounding box center [297, 42] width 23 height 10
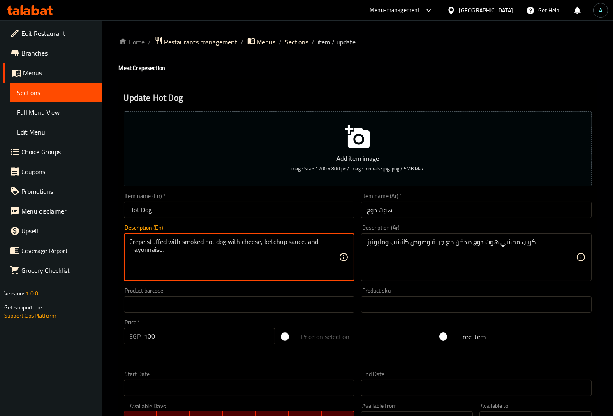
click at [188, 244] on textarea "Crepe stuffed with smoked hot dog with cheese, ketchup sauce, and mayonnaise." at bounding box center [234, 257] width 209 height 39
click at [132, 210] on input "Hot Dog" at bounding box center [239, 210] width 231 height 16
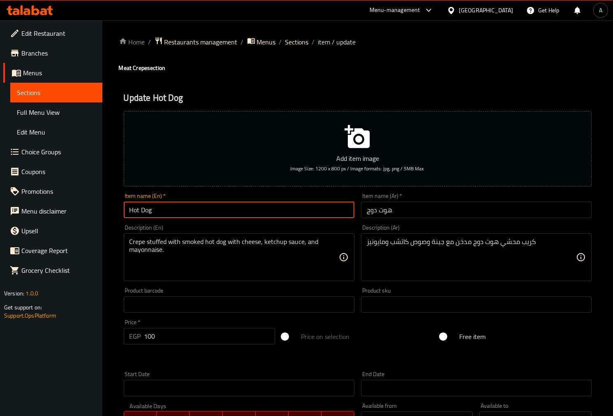
click at [129, 210] on input "Hot Dog" at bounding box center [239, 210] width 231 height 16
paste input "smoked"
type input "smoked Hot Dog"
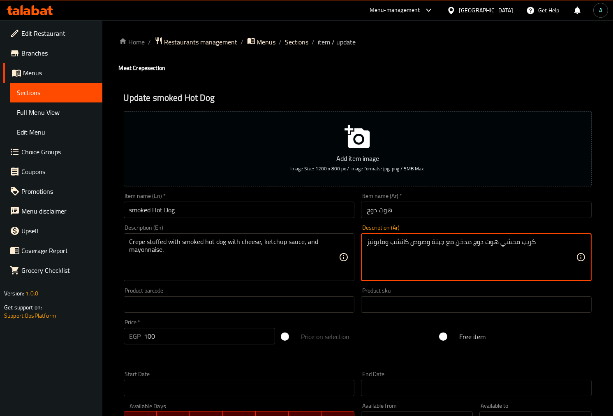
click at [463, 243] on textarea "كريب محشي هوت دوج مدخن مع جبنة وصوص كاتشب ومايونيز" at bounding box center [471, 257] width 209 height 39
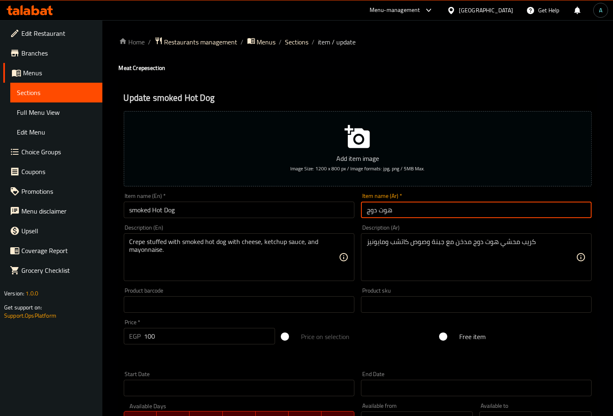
click at [367, 209] on input "هوت دوج" at bounding box center [476, 210] width 231 height 16
paste input "مدخن"
click at [455, 207] on input "هوت دوج" at bounding box center [476, 210] width 231 height 16
paste input "مدخن"
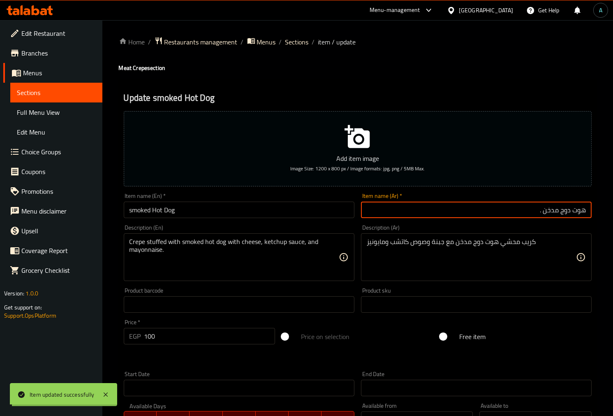
type input "هوت دوج مدخن"
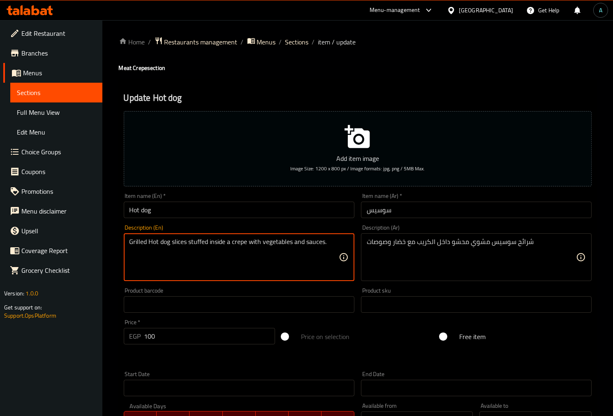
click at [142, 241] on textarea "Grilled Hot dog slices stuffed inside a crepe with vegetables and sauces." at bounding box center [234, 257] width 209 height 39
click at [128, 206] on input "Hot dog" at bounding box center [239, 210] width 231 height 16
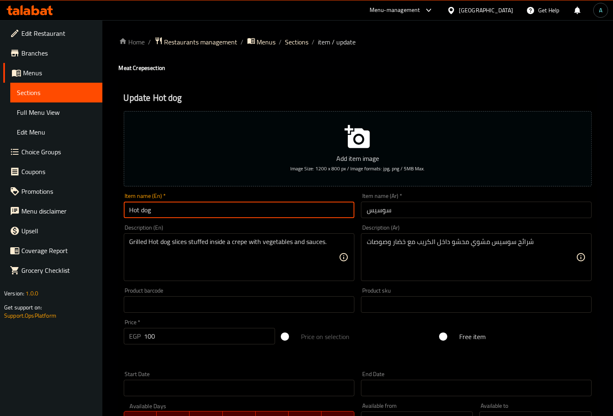
paste input "Grilled"
type input "Grilled Hot dog"
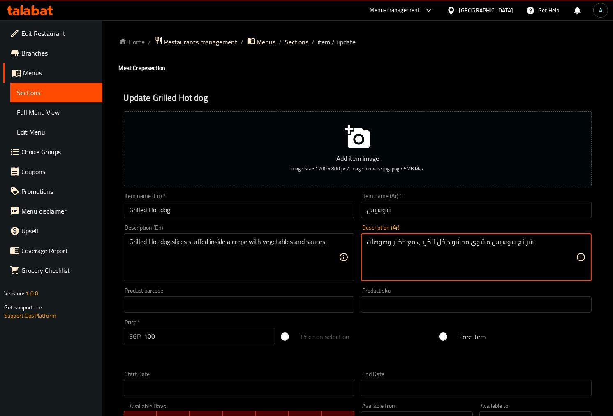
drag, startPoint x: 502, startPoint y: 244, endPoint x: 478, endPoint y: 244, distance: 24.7
click at [478, 244] on textarea "شرائح سوسيس مشوي محشو داخل الكريب مع خضار وصوصات" at bounding box center [471, 257] width 209 height 39
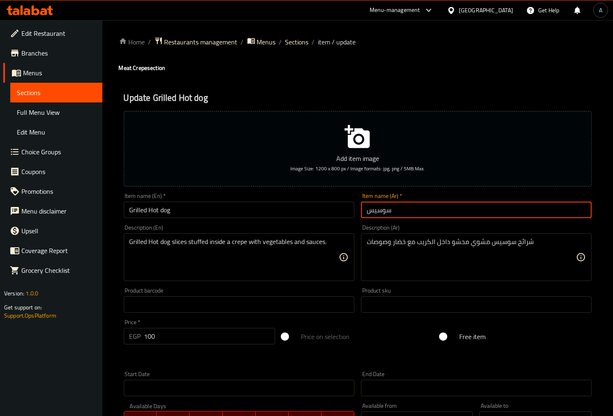
drag, startPoint x: 326, startPoint y: 212, endPoint x: 253, endPoint y: 212, distance: 72.8
click at [253, 212] on div "Add item image Image Size: 1200 x 800 px / Image formats: jpg, png / 5MB Max. I…" at bounding box center [358, 285] width 475 height 355
paste input "مشوي"
type input "سوسيس مشوي"
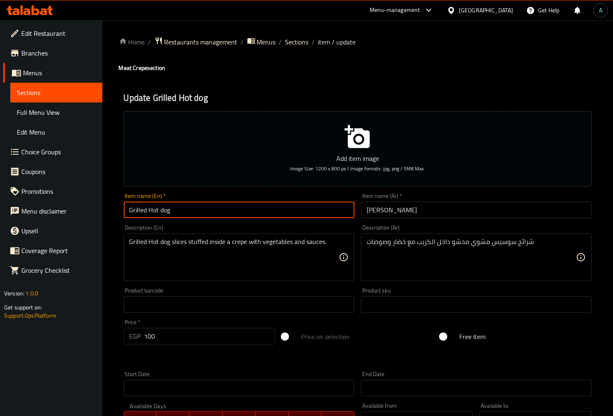
click at [318, 217] on input "Grilled Hot dog" at bounding box center [239, 210] width 231 height 16
